Goal: Task Accomplishment & Management: Use online tool/utility

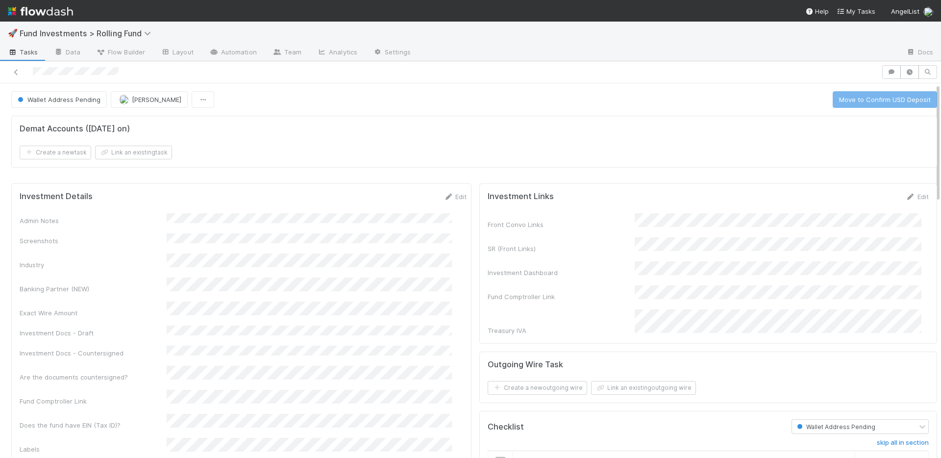
click at [496, 457] on input "checkbox" at bounding box center [501, 462] width 10 height 10
click at [528, 143] on form "Demat Accounts (April 2025 on) Create a new task Link an existing task" at bounding box center [474, 141] width 909 height 35
click at [867, 105] on button "Move to Confirm USD Deposit" at bounding box center [885, 99] width 104 height 17
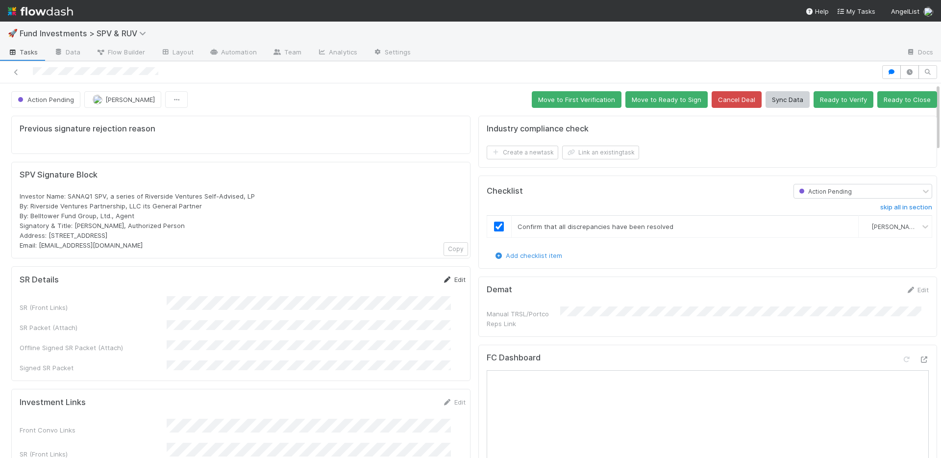
click at [443, 279] on icon at bounding box center [448, 279] width 10 height 6
drag, startPoint x: 404, startPoint y: 282, endPoint x: 395, endPoint y: 272, distance: 13.9
click at [404, 281] on button "Save" at bounding box center [413, 282] width 28 height 17
click at [443, 279] on link "Edit" at bounding box center [454, 279] width 23 height 8
click at [399, 280] on button "Save" at bounding box center [413, 282] width 28 height 17
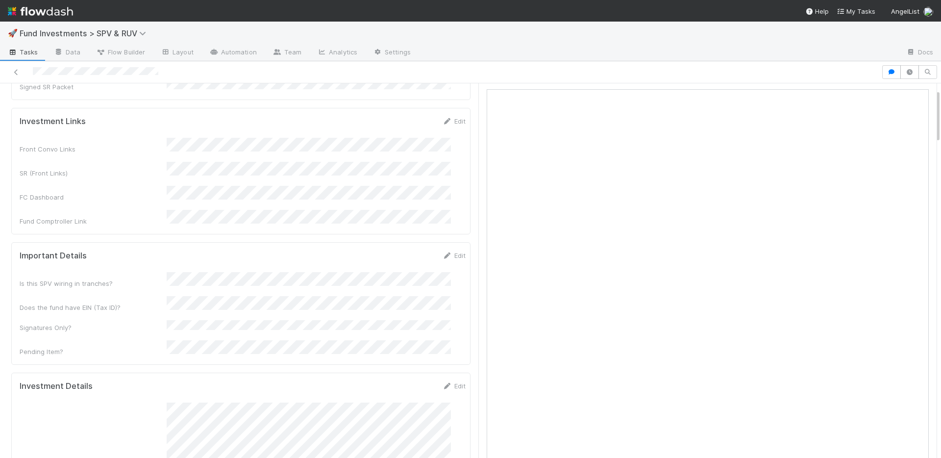
scroll to position [9, 0]
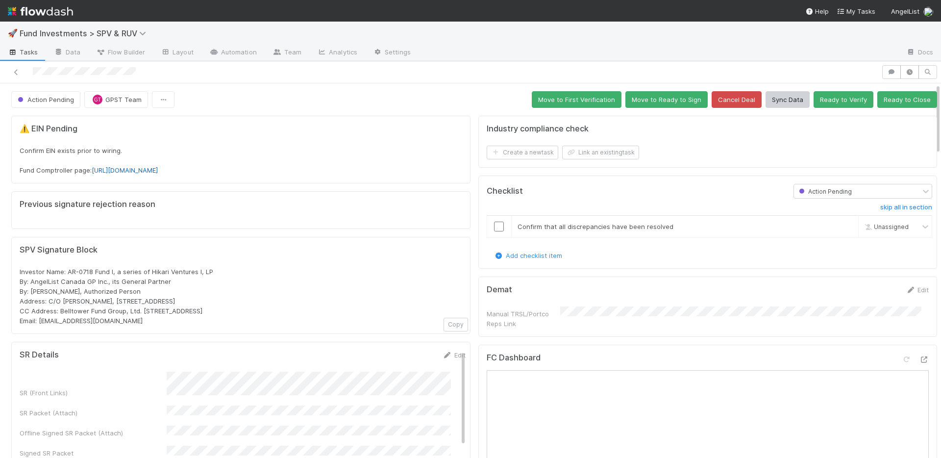
click at [158, 172] on link "https://comptroller.internal.angellist.com/v/llcs/01981efefb2c738b8728ee85ed618…" at bounding box center [125, 170] width 66 height 8
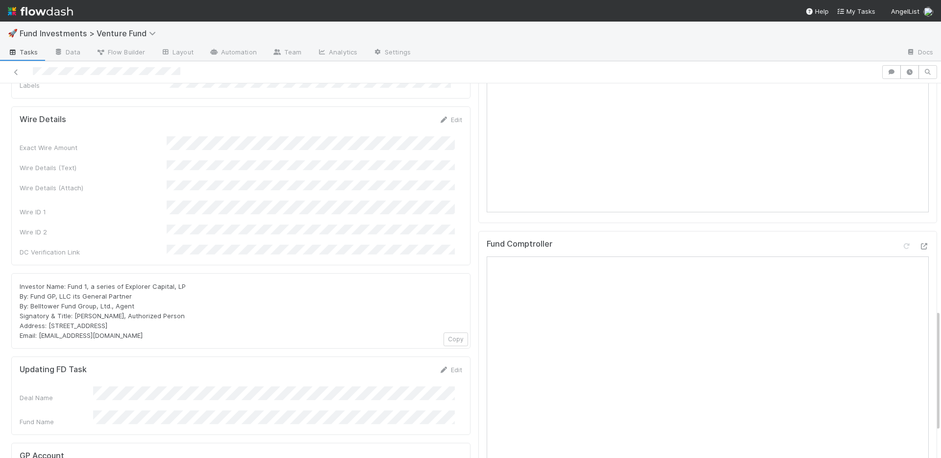
scroll to position [600, 0]
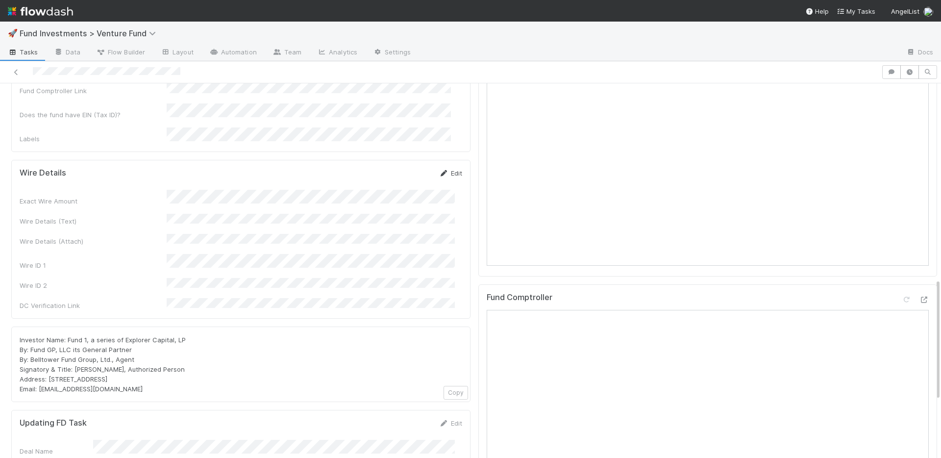
click at [448, 169] on link "Edit" at bounding box center [450, 173] width 23 height 8
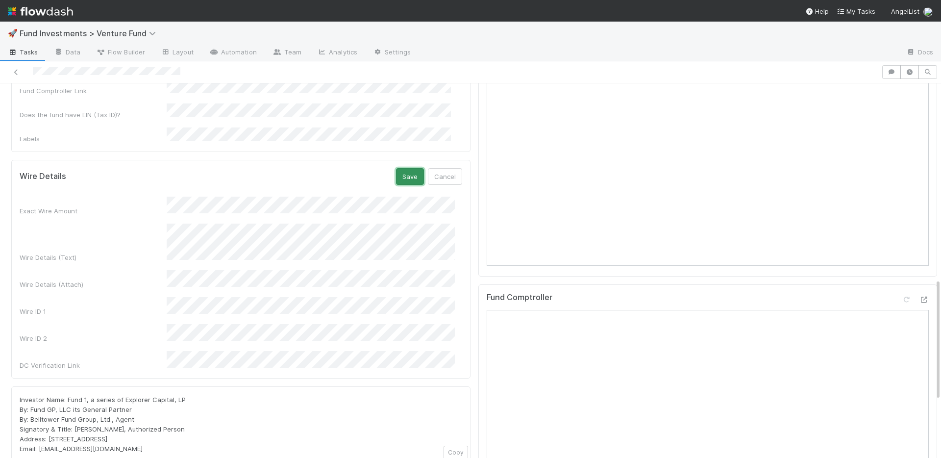
click at [405, 168] on button "Save" at bounding box center [410, 176] width 28 height 17
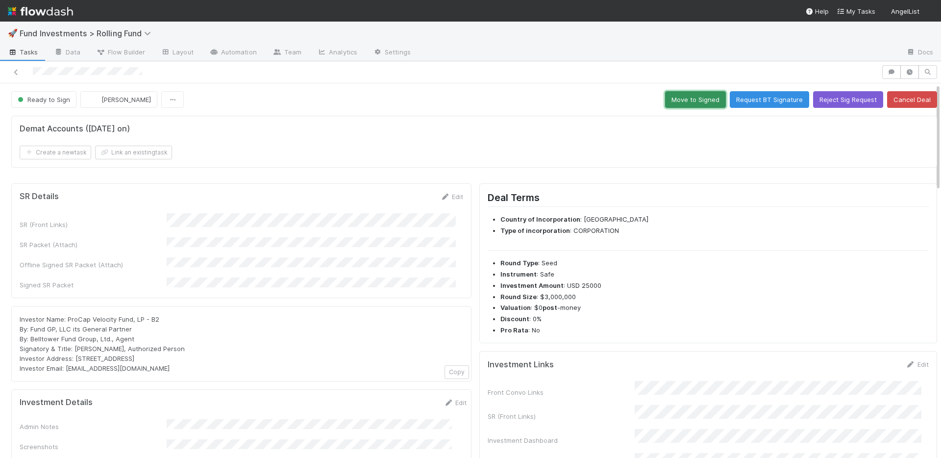
click at [690, 97] on button "Move to Signed" at bounding box center [695, 99] width 61 height 17
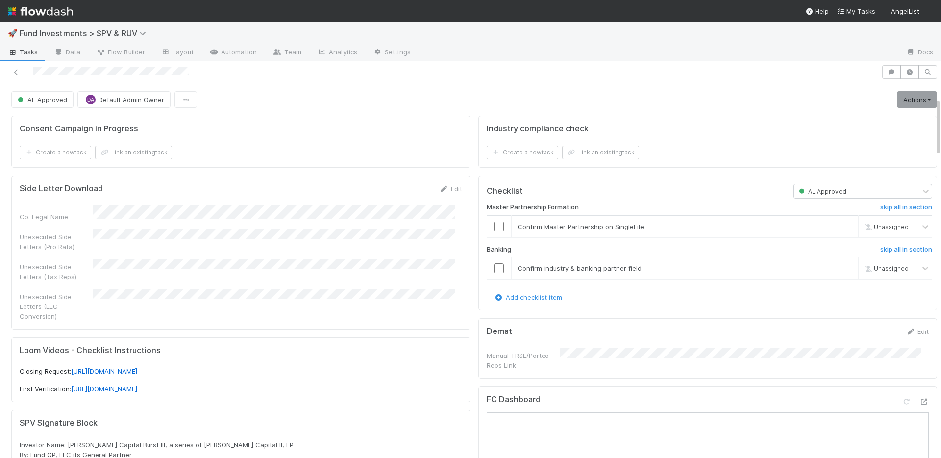
scroll to position [324, 0]
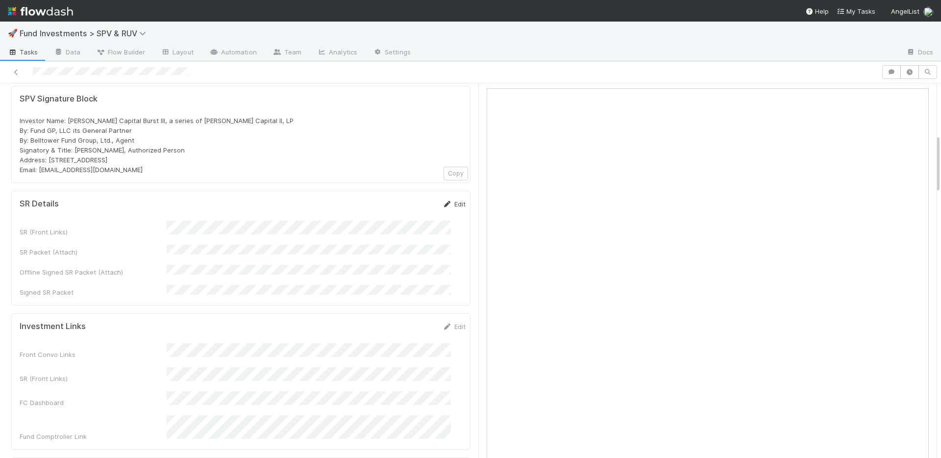
click at [446, 200] on link "Edit" at bounding box center [454, 204] width 23 height 8
click at [399, 199] on button "Save" at bounding box center [413, 207] width 28 height 17
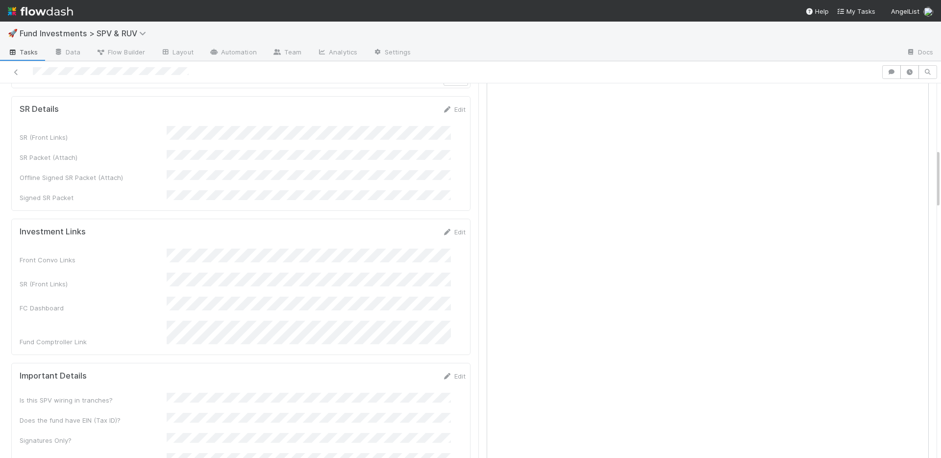
scroll to position [419, 0]
click at [443, 227] on link "Edit" at bounding box center [454, 231] width 23 height 8
click at [401, 226] on button "Save" at bounding box center [413, 234] width 28 height 17
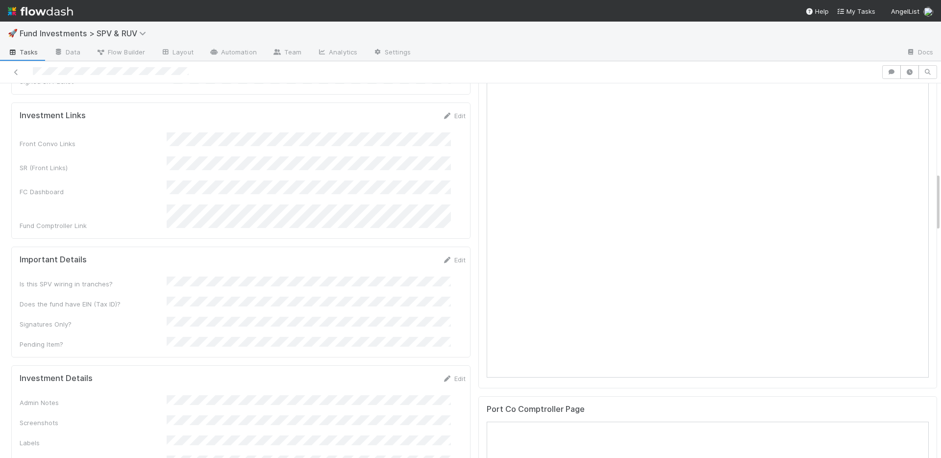
scroll to position [584, 0]
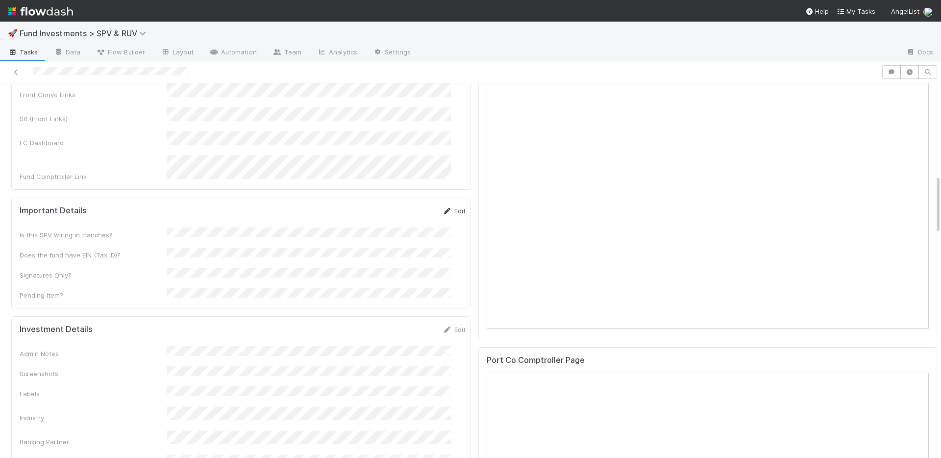
click at [444, 207] on link "Edit" at bounding box center [454, 211] width 23 height 8
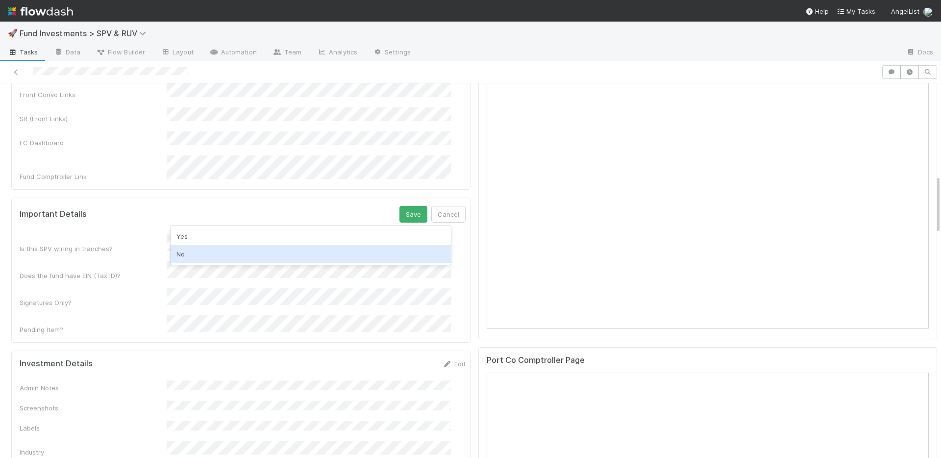
click at [210, 252] on div "No" at bounding box center [311, 254] width 280 height 18
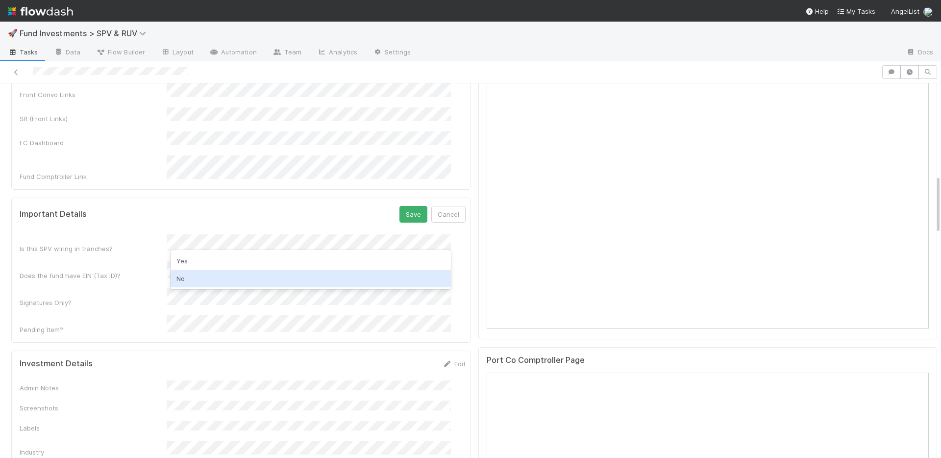
click at [216, 274] on div "No" at bounding box center [311, 279] width 280 height 18
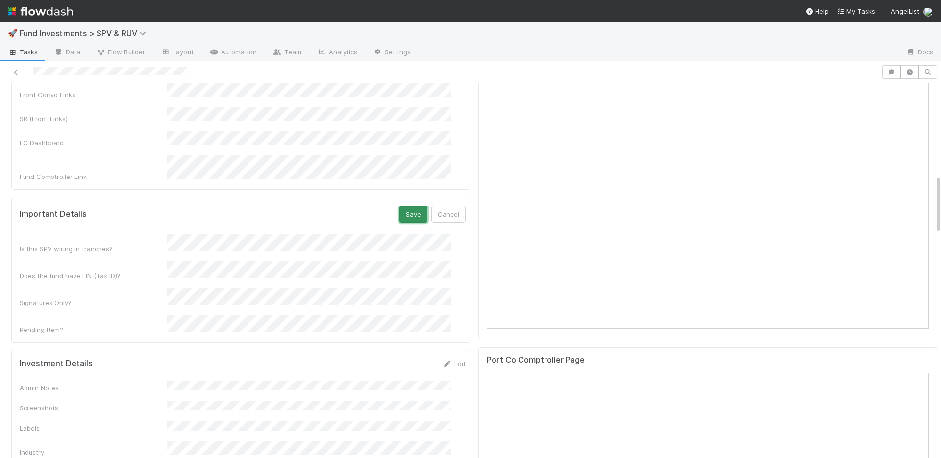
click at [399, 206] on button "Save" at bounding box center [413, 214] width 28 height 17
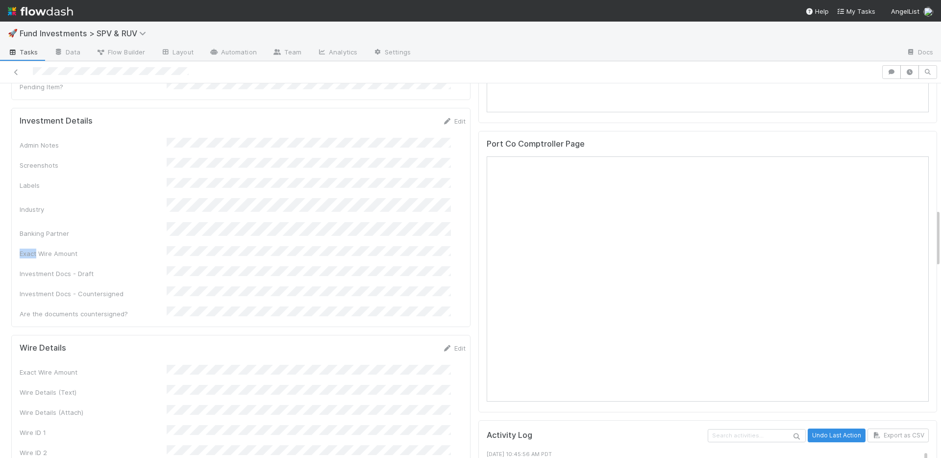
scroll to position [803, 0]
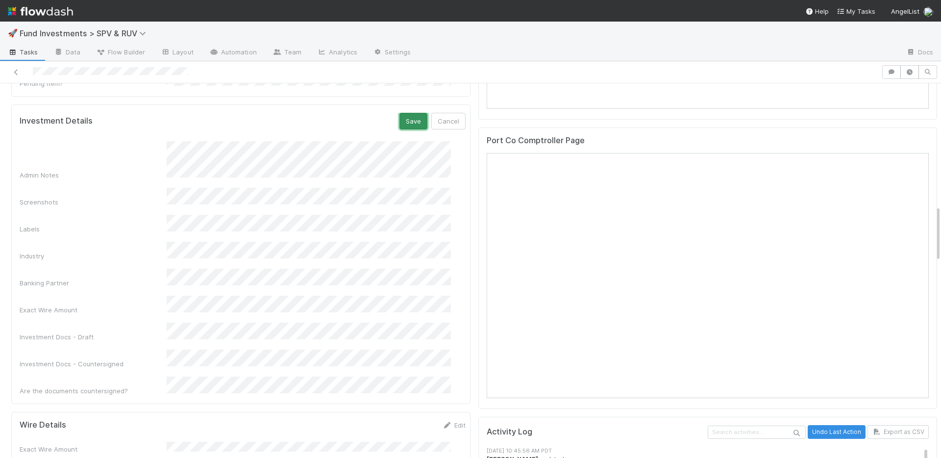
click at [405, 113] on button "Save" at bounding box center [413, 121] width 28 height 17
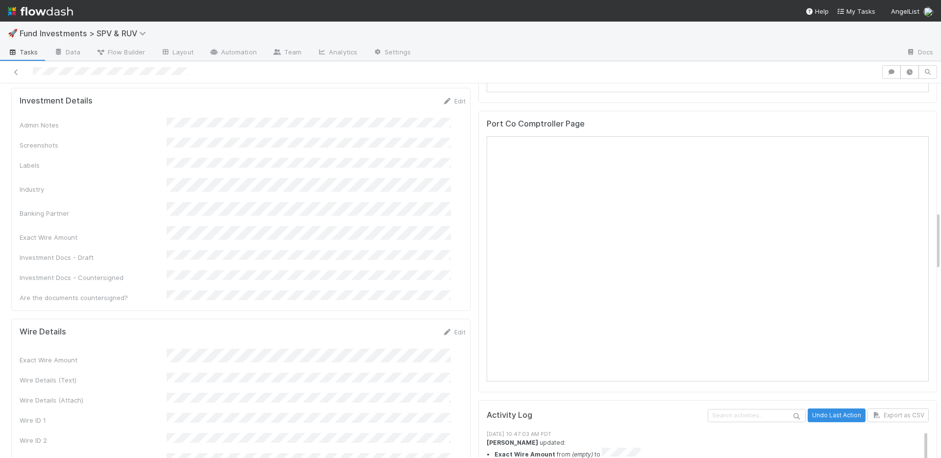
scroll to position [830, 0]
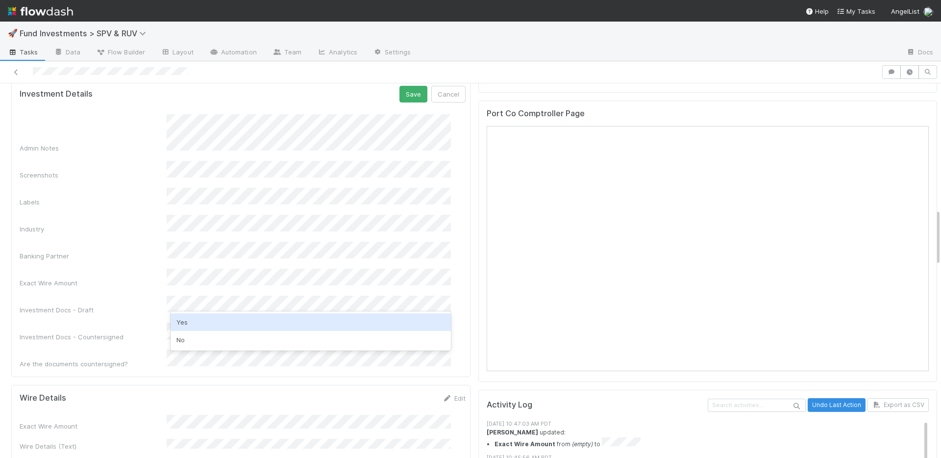
drag, startPoint x: 223, startPoint y: 322, endPoint x: 214, endPoint y: 310, distance: 15.0
click at [223, 322] on div "Yes" at bounding box center [311, 322] width 280 height 18
click at [125, 305] on div "Investment Docs - Draft" at bounding box center [93, 310] width 147 height 10
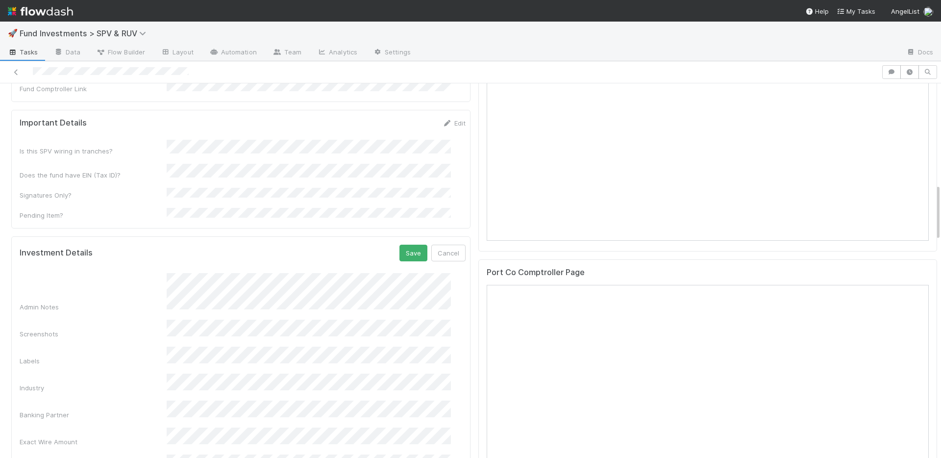
scroll to position [665, 0]
click at [401, 251] on button "Save" at bounding box center [413, 259] width 28 height 17
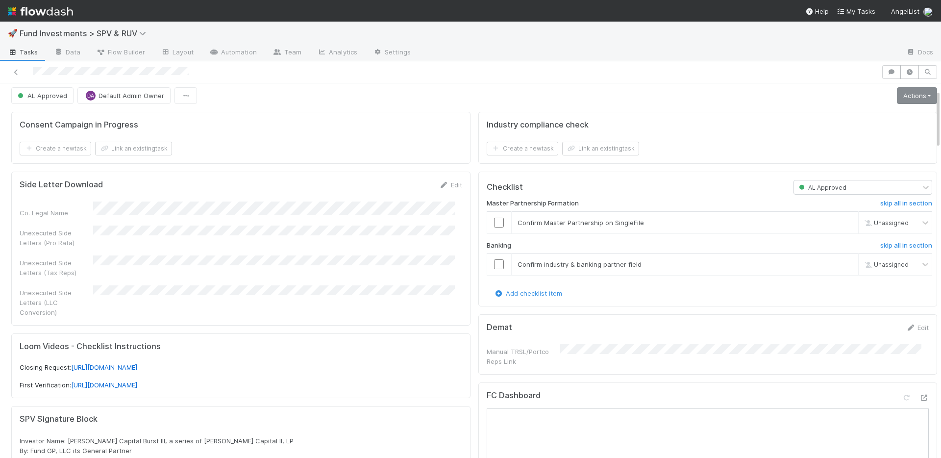
scroll to position [0, 0]
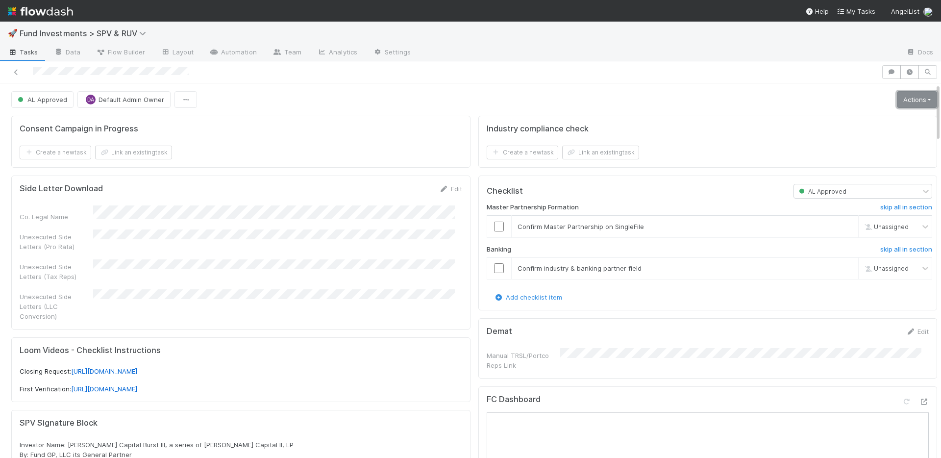
click at [917, 102] on link "Actions" at bounding box center [917, 99] width 40 height 17
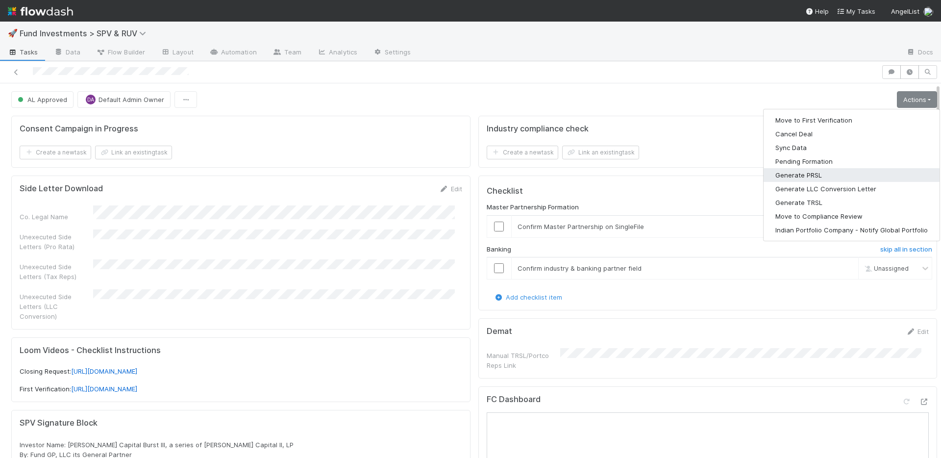
click at [799, 176] on button "Generate PRSL" at bounding box center [852, 175] width 176 height 14
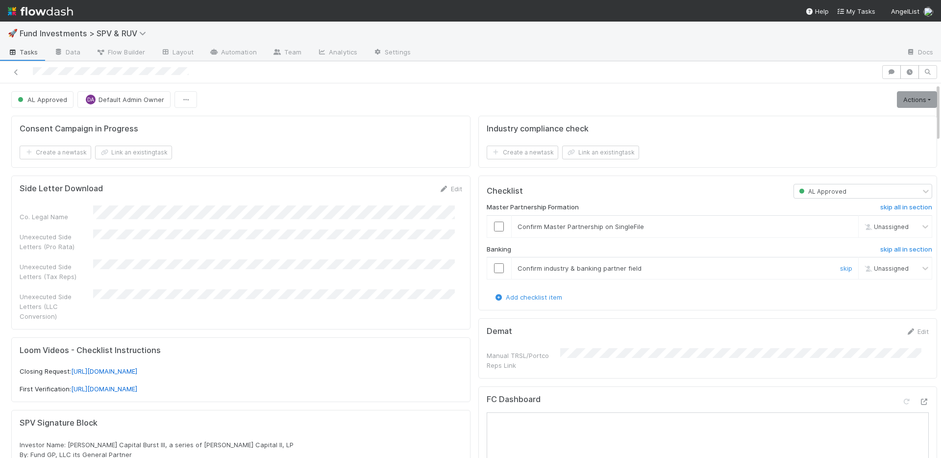
click at [494, 267] on input "checkbox" at bounding box center [499, 268] width 10 height 10
click at [494, 226] on input "checkbox" at bounding box center [499, 227] width 10 height 10
click at [897, 101] on link "Actions" at bounding box center [917, 99] width 40 height 17
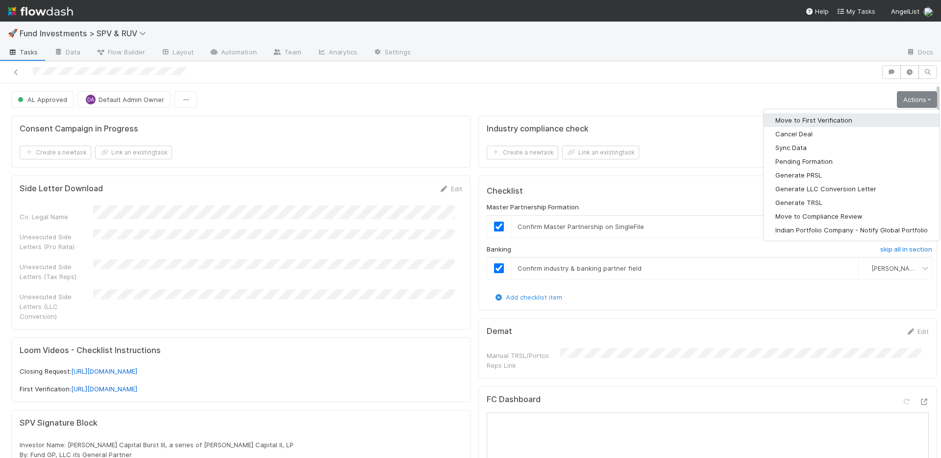
click at [852, 125] on button "Move to First Verification" at bounding box center [852, 120] width 176 height 14
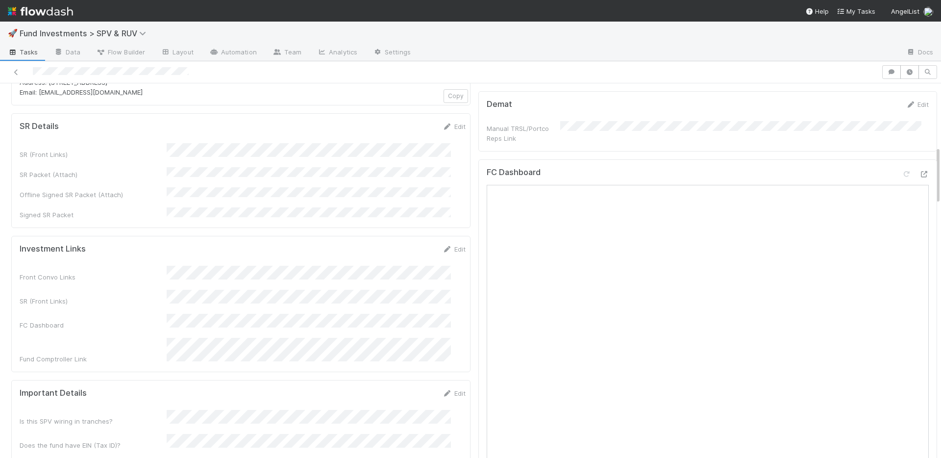
scroll to position [597, 0]
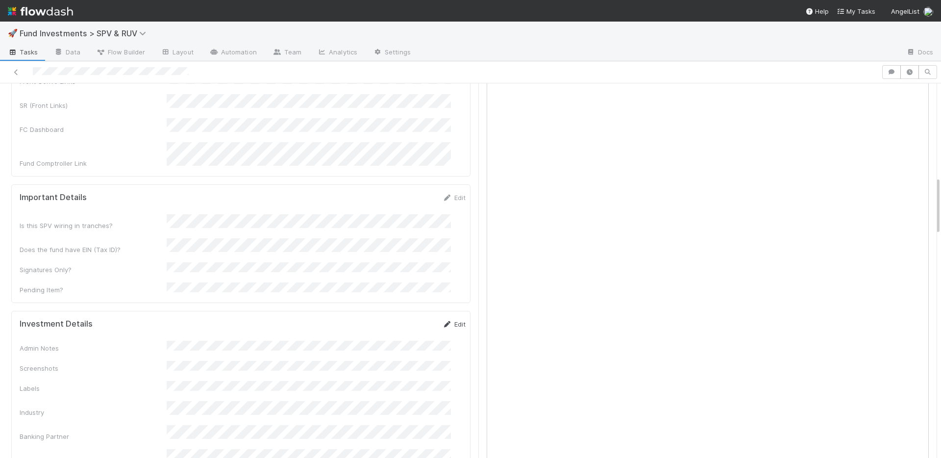
click at [443, 320] on link "Edit" at bounding box center [454, 324] width 23 height 8
click at [403, 319] on button "Save" at bounding box center [413, 327] width 28 height 17
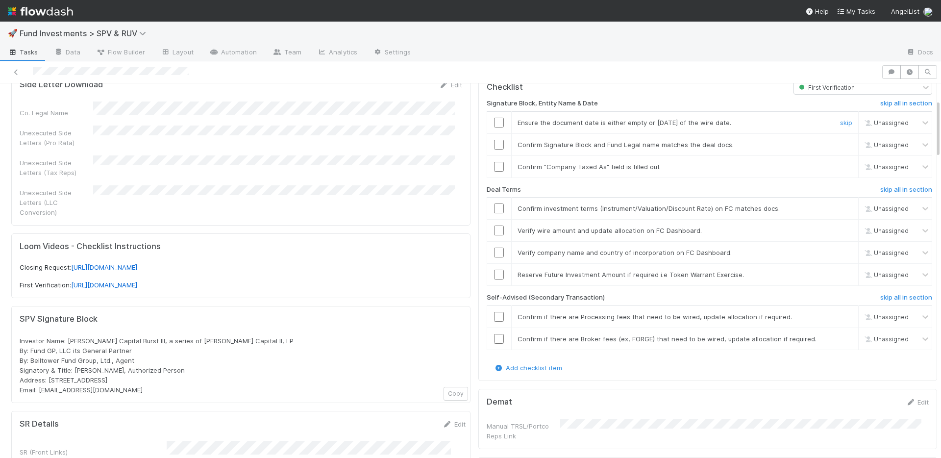
click at [494, 123] on input "checkbox" at bounding box center [499, 123] width 10 height 10
click at [494, 142] on input "checkbox" at bounding box center [499, 145] width 10 height 10
click at [494, 169] on input "checkbox" at bounding box center [499, 167] width 10 height 10
click at [496, 204] on input "checkbox" at bounding box center [499, 208] width 10 height 10
click at [495, 230] on input "checkbox" at bounding box center [499, 230] width 10 height 10
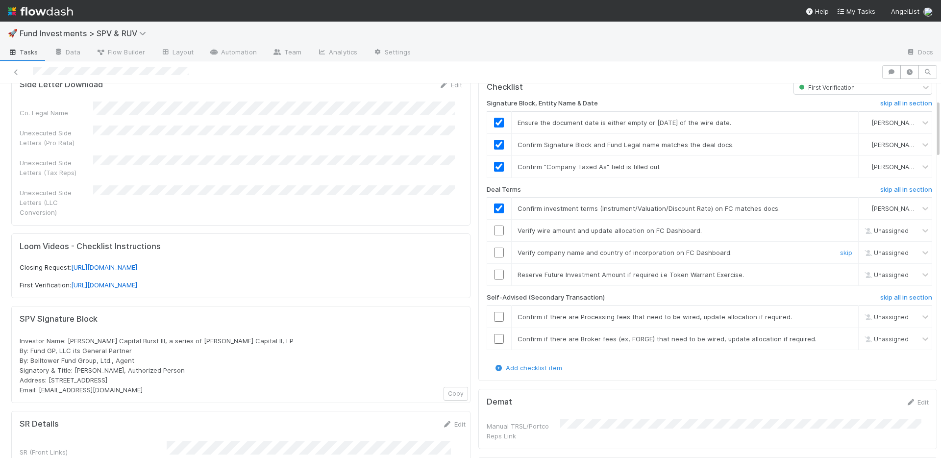
click at [494, 249] on input "checkbox" at bounding box center [499, 253] width 10 height 10
click at [889, 292] on div "Signature Block, Entity Name & Date skip all in section Ensure the document dat…" at bounding box center [710, 229] width 446 height 268
click at [840, 274] on link "skip" at bounding box center [846, 275] width 12 height 8
drag, startPoint x: 492, startPoint y: 250, endPoint x: 490, endPoint y: 232, distance: 18.2
click at [494, 249] on input "checkbox" at bounding box center [499, 253] width 10 height 10
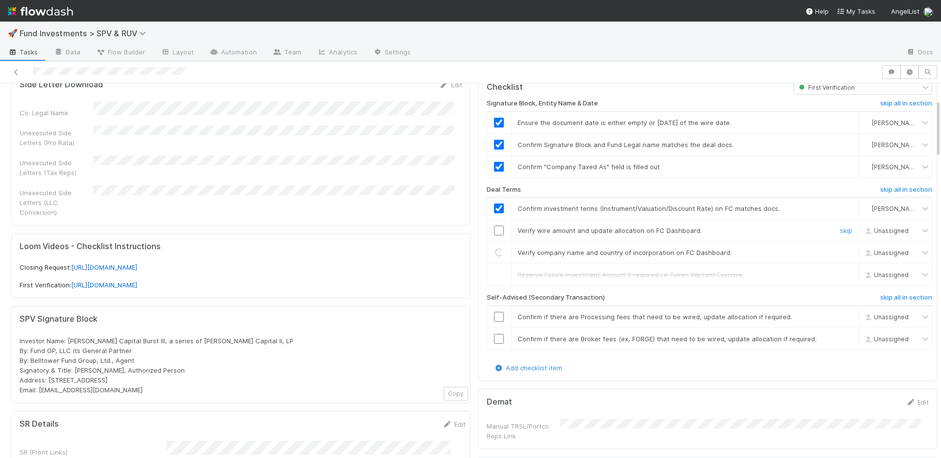
click at [494, 230] on input "checkbox" at bounding box center [499, 230] width 10 height 10
click at [880, 297] on h6 "skip all in section" at bounding box center [906, 298] width 52 height 8
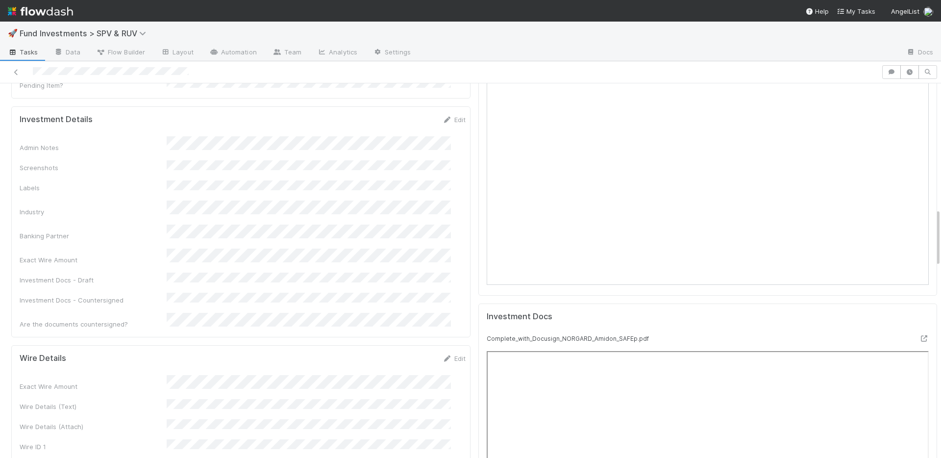
scroll to position [942, 0]
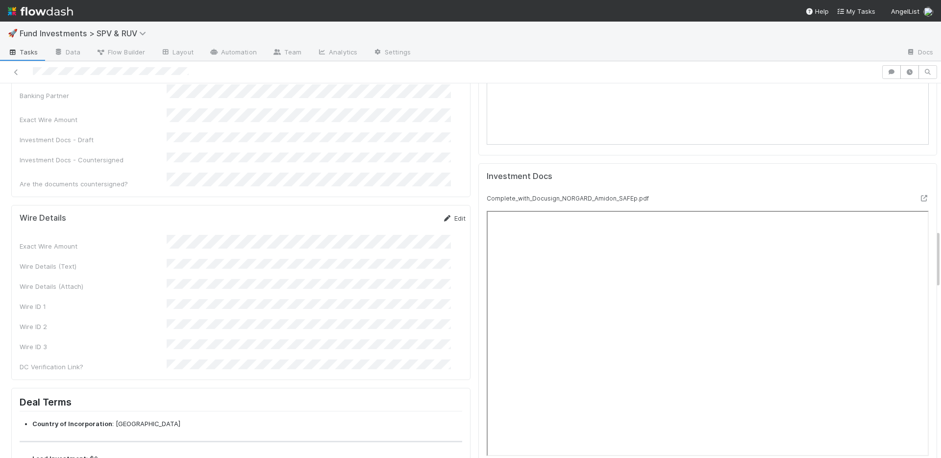
click at [443, 214] on link "Edit" at bounding box center [454, 218] width 23 height 8
click at [405, 213] on button "Save" at bounding box center [413, 221] width 28 height 17
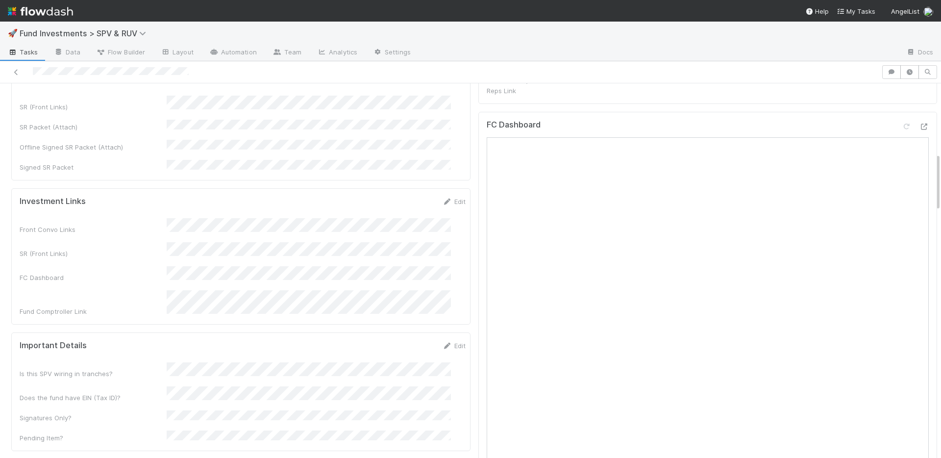
scroll to position [0, 0]
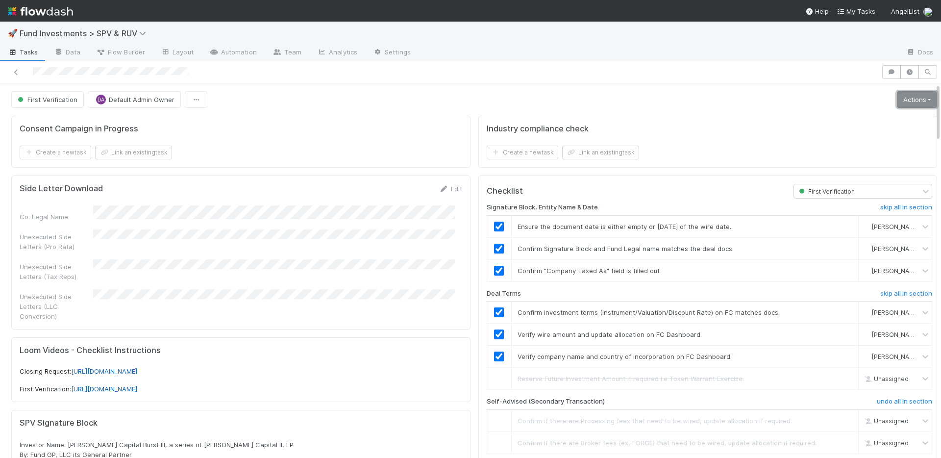
click at [919, 98] on link "Actions" at bounding box center [917, 99] width 40 height 17
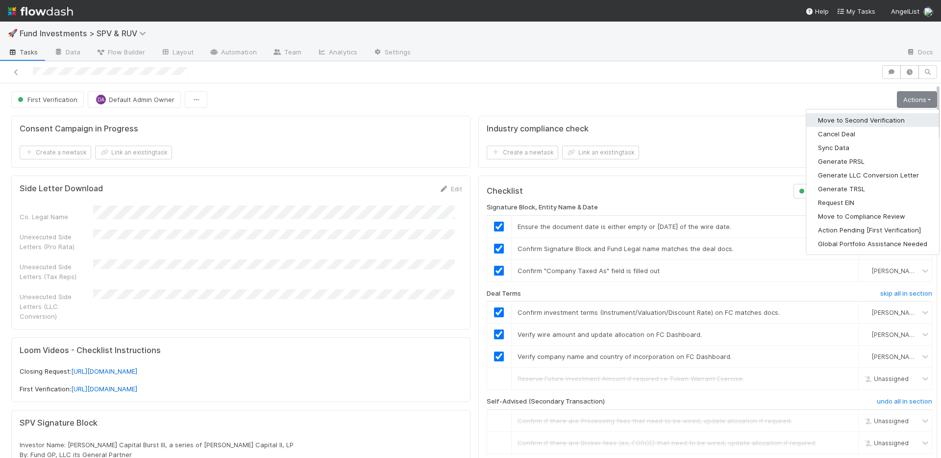
click at [861, 120] on button "Move to Second Verification" at bounding box center [872, 120] width 133 height 14
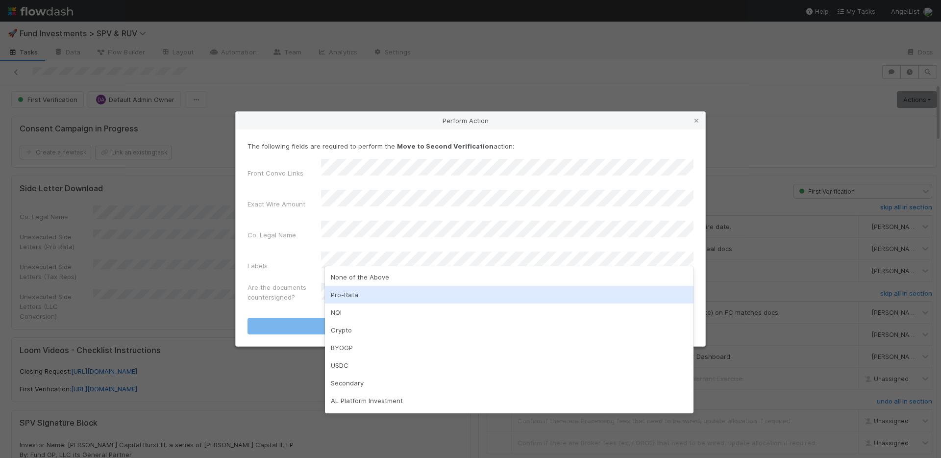
click at [354, 293] on div "Pro-Rata" at bounding box center [509, 295] width 369 height 18
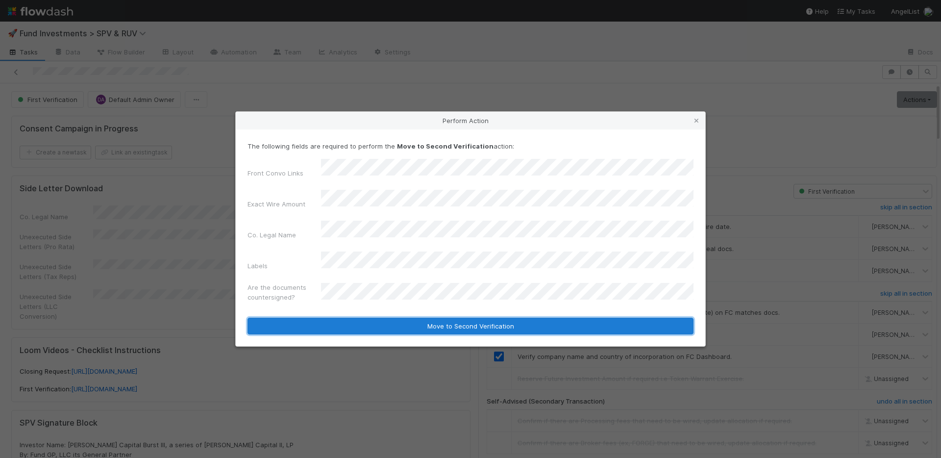
click at [404, 320] on button "Move to Second Verification" at bounding box center [471, 326] width 446 height 17
